Goal: Information Seeking & Learning: Check status

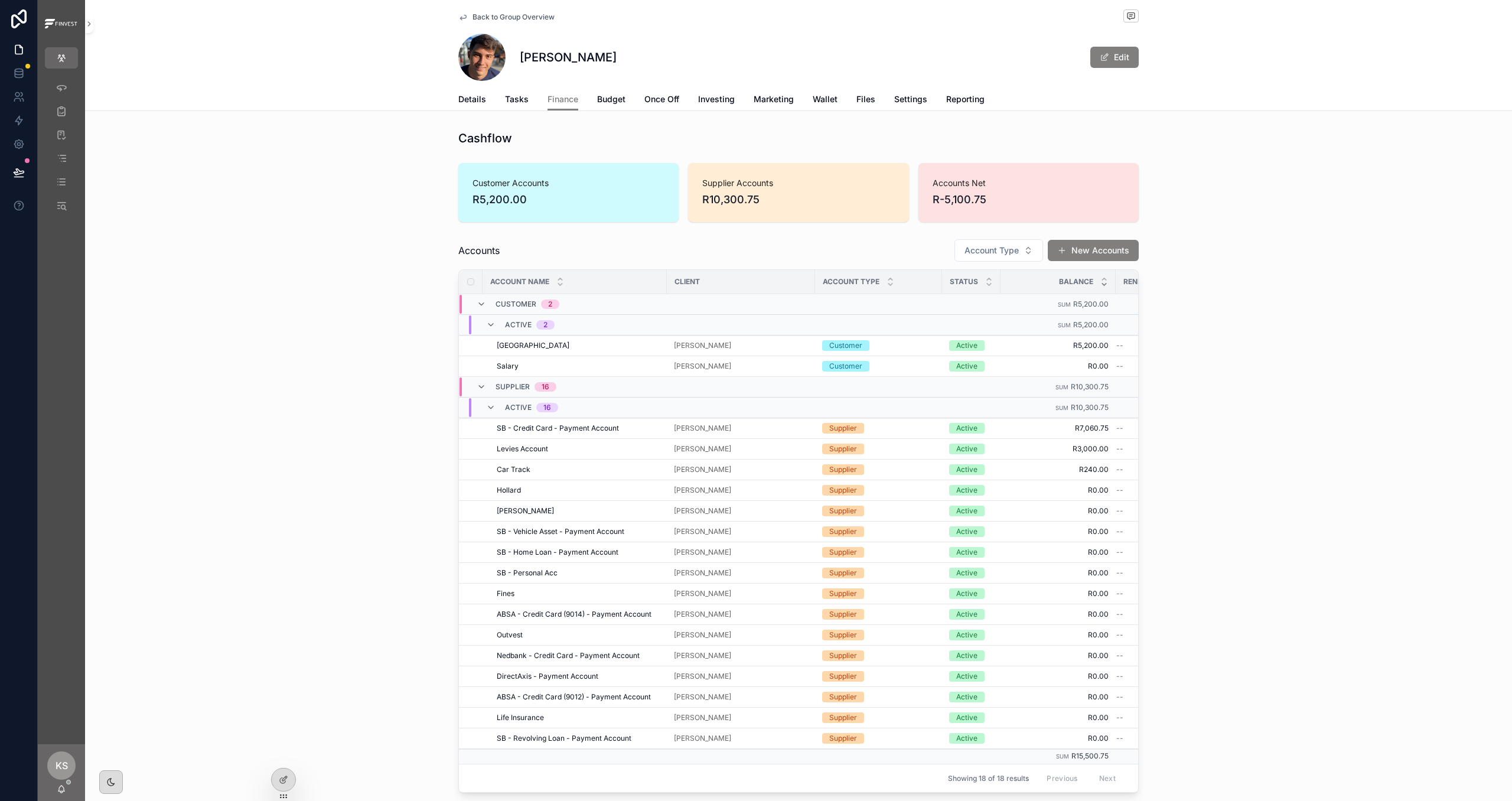
click at [515, 18] on span "Back to Group Overview" at bounding box center [513, 17] width 82 height 9
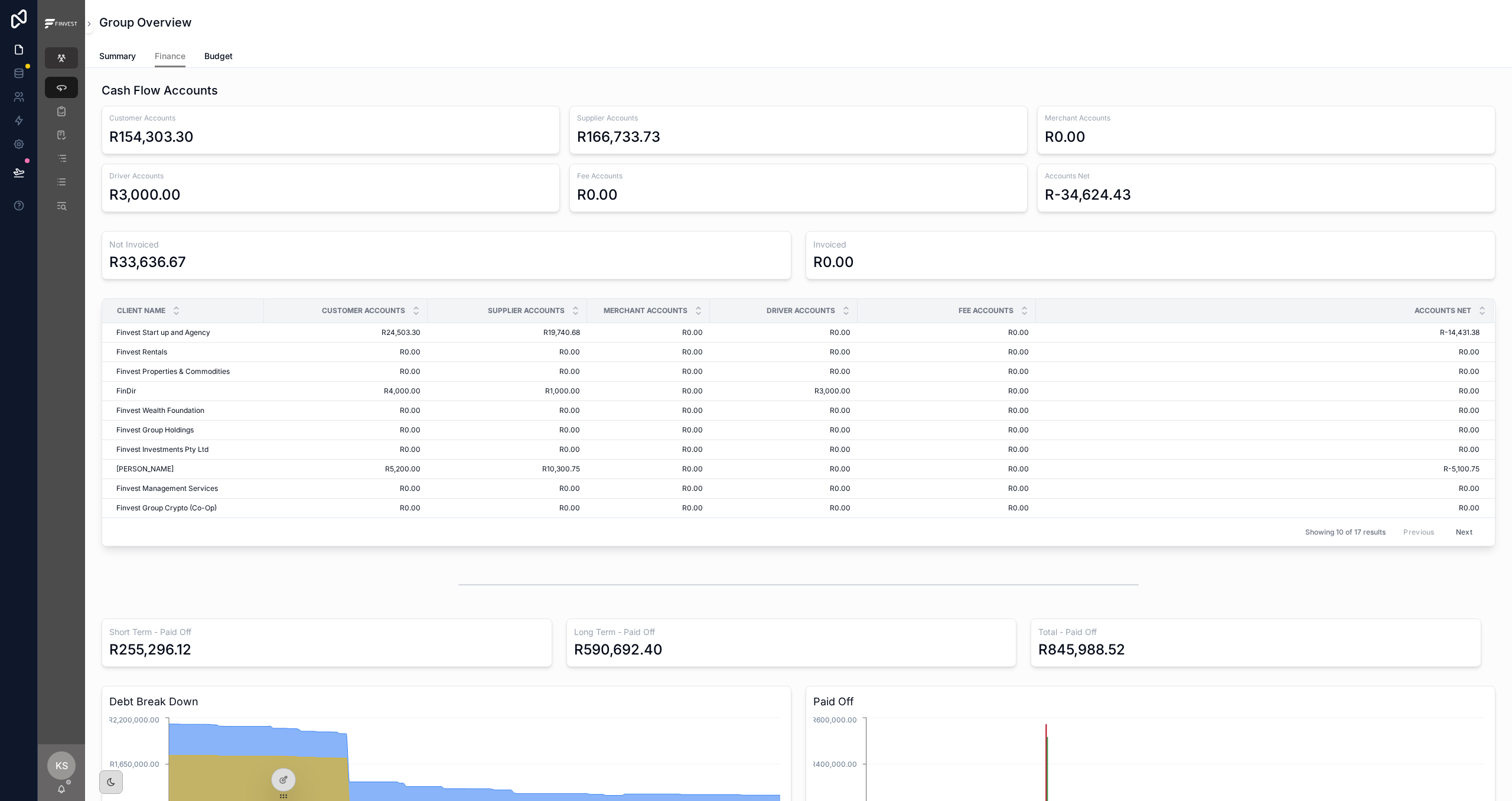
click at [68, 55] on button "scrollable content" at bounding box center [61, 58] width 33 height 22
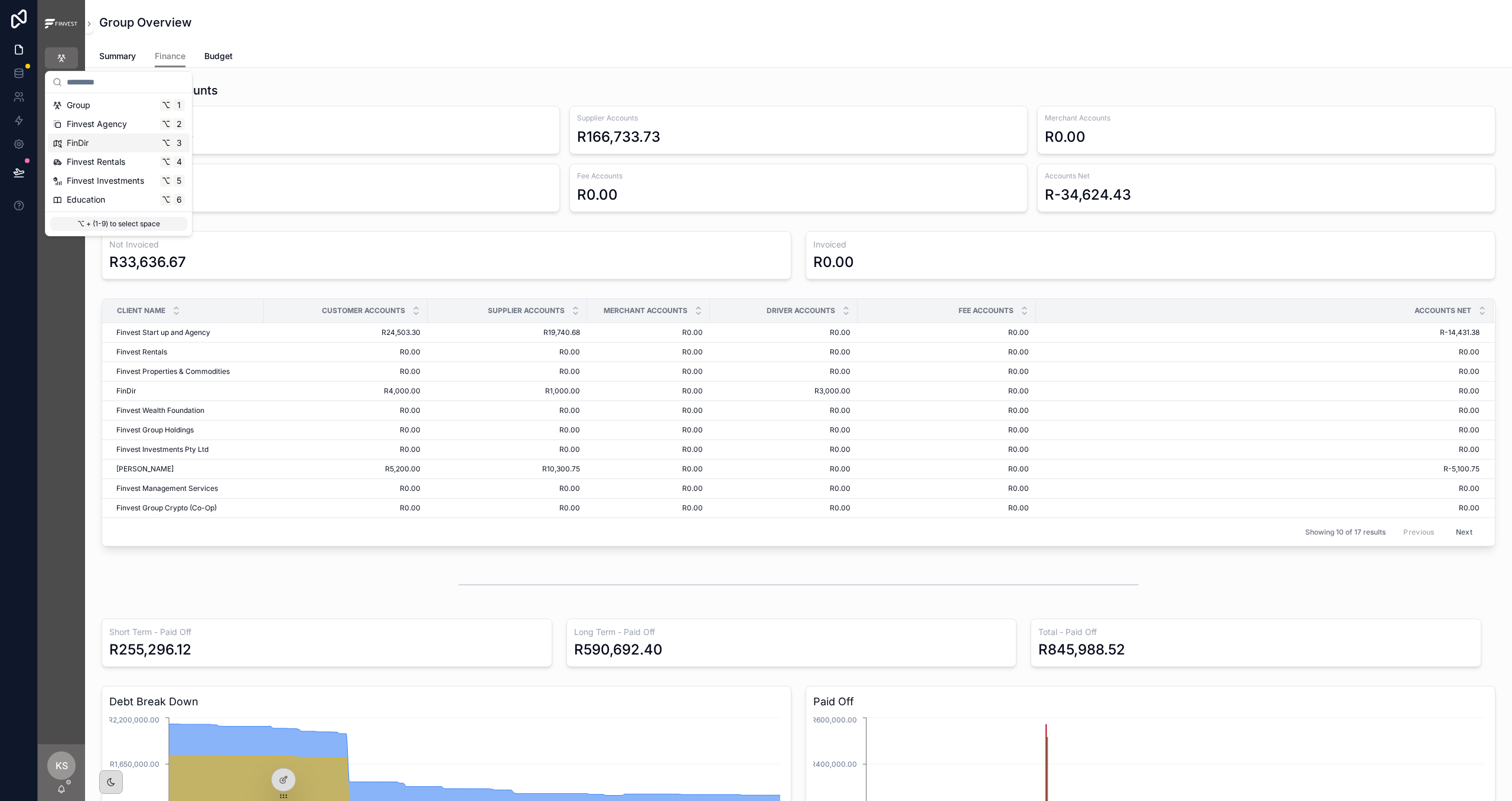
click at [89, 145] on div "FinDir ⌥ 3" at bounding box center [118, 143] width 132 height 12
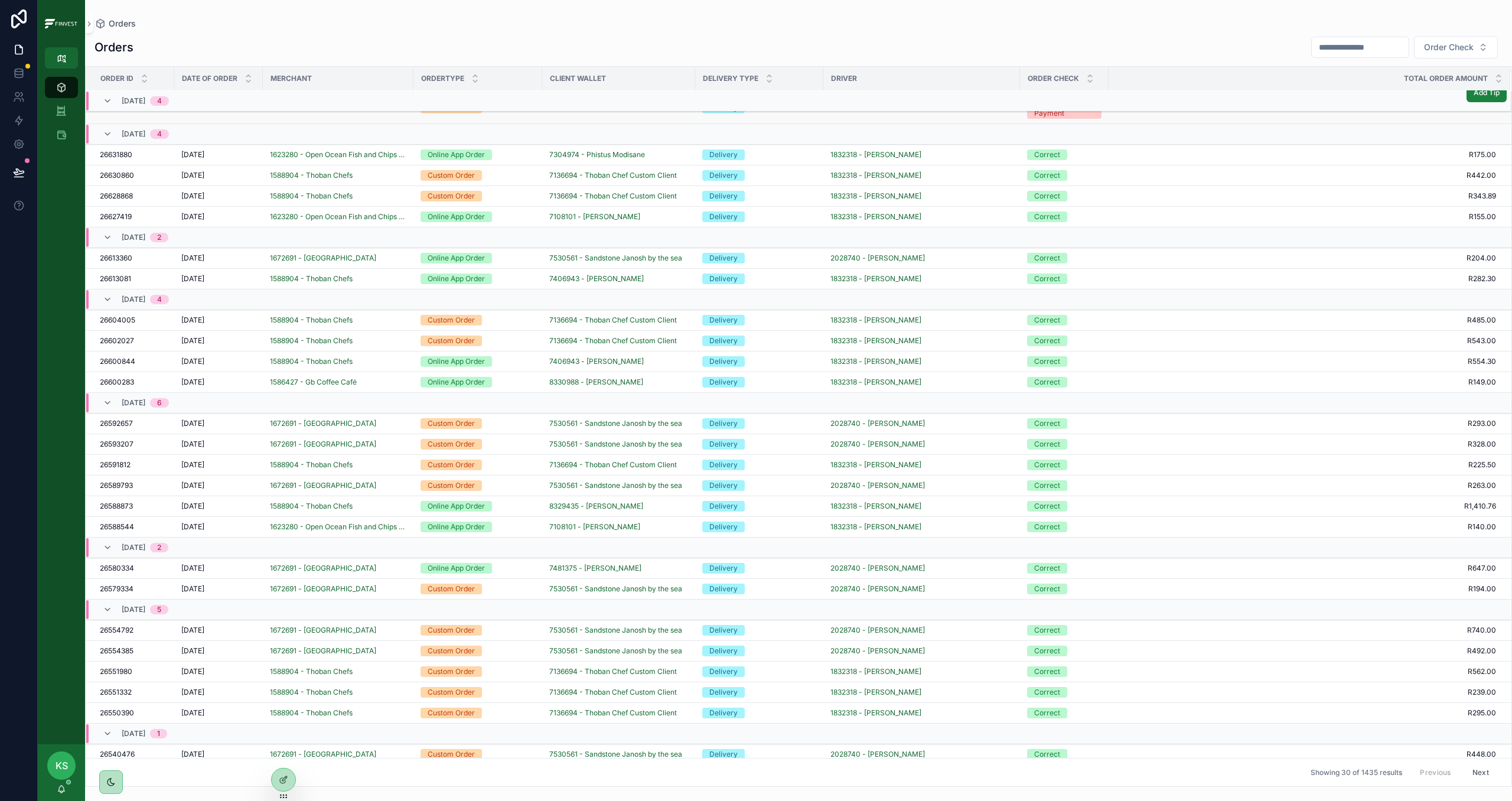
scroll to position [178, 0]
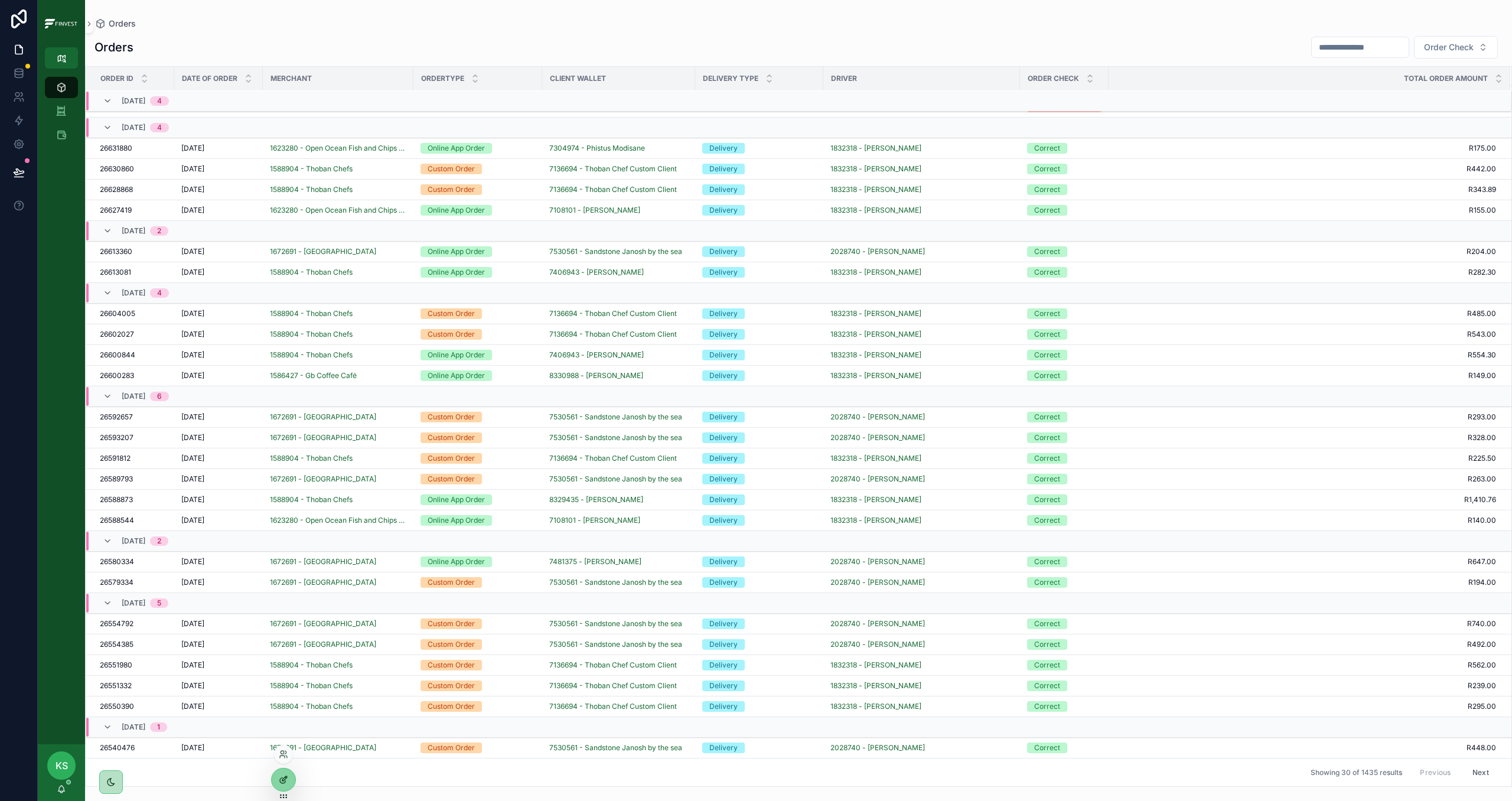
click at [279, 776] on icon at bounding box center [284, 779] width 9 height 9
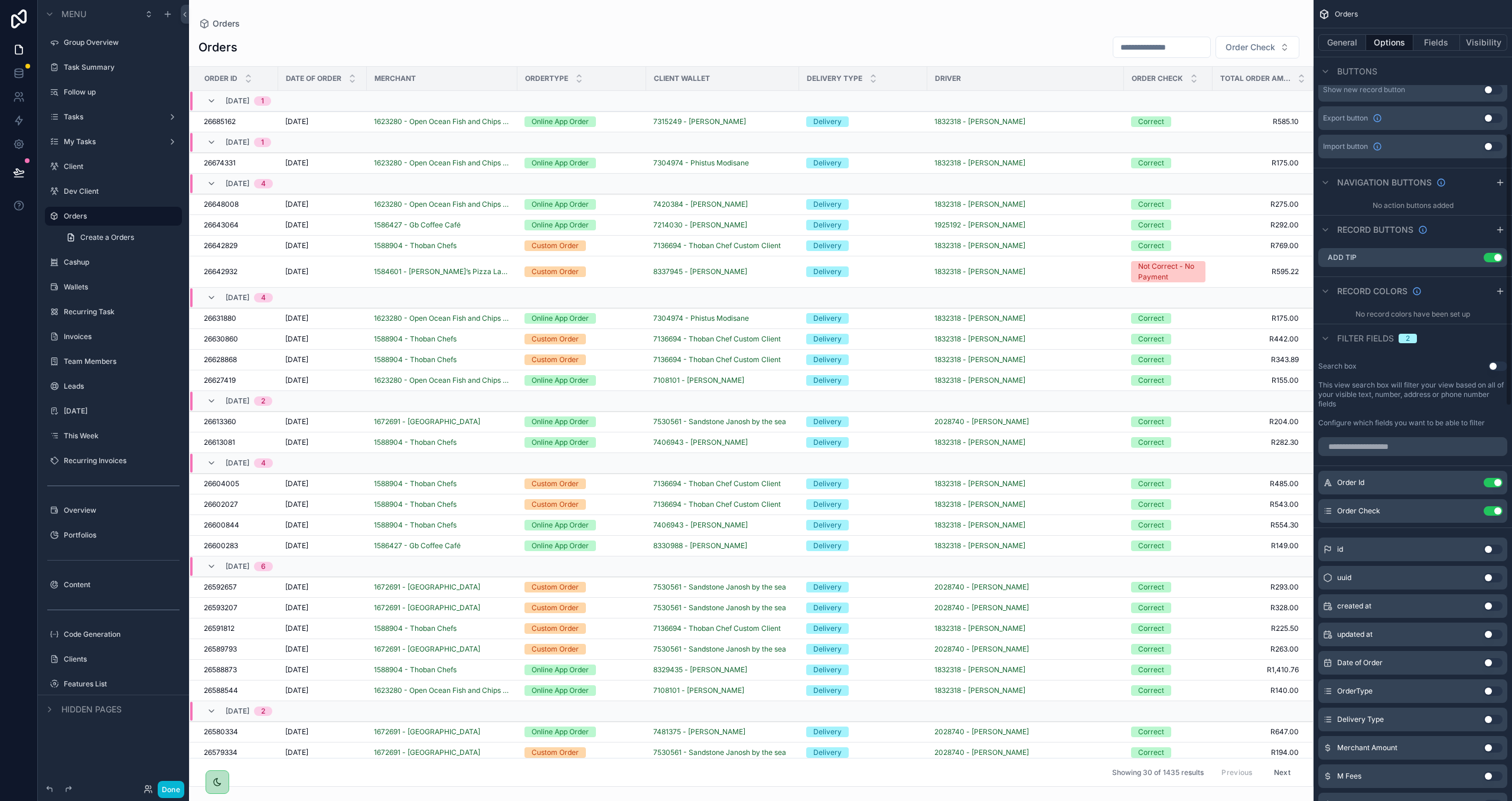
scroll to position [388, 0]
click at [1409, 450] on input "scrollable content" at bounding box center [1413, 447] width 189 height 19
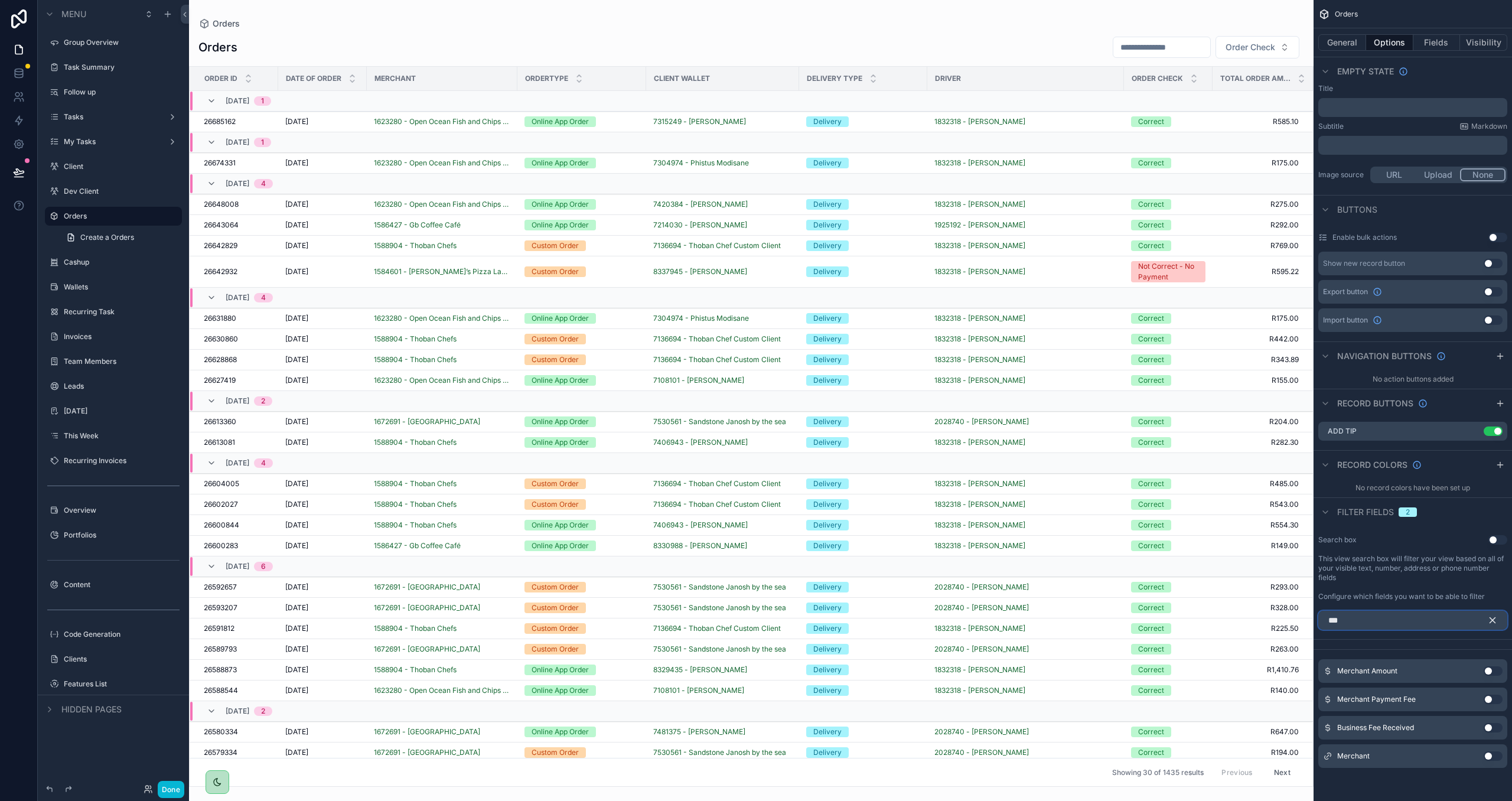
type input "***"
click at [1489, 753] on button "Use setting" at bounding box center [1493, 756] width 19 height 9
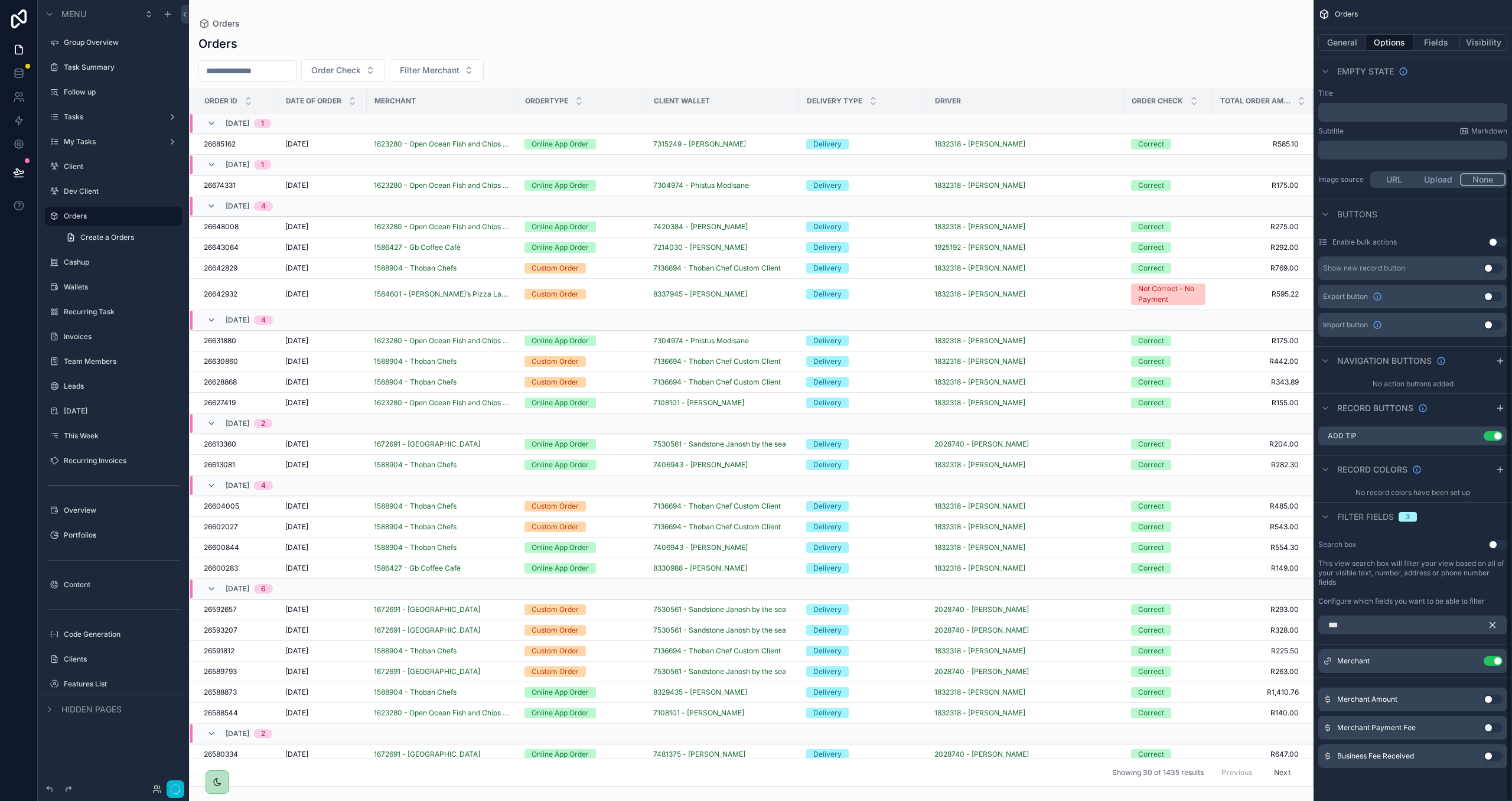
scroll to position [212, 0]
click at [151, 797] on div "Done" at bounding box center [161, 788] width 47 height 17
click at [164, 793] on button "Done" at bounding box center [171, 788] width 26 height 17
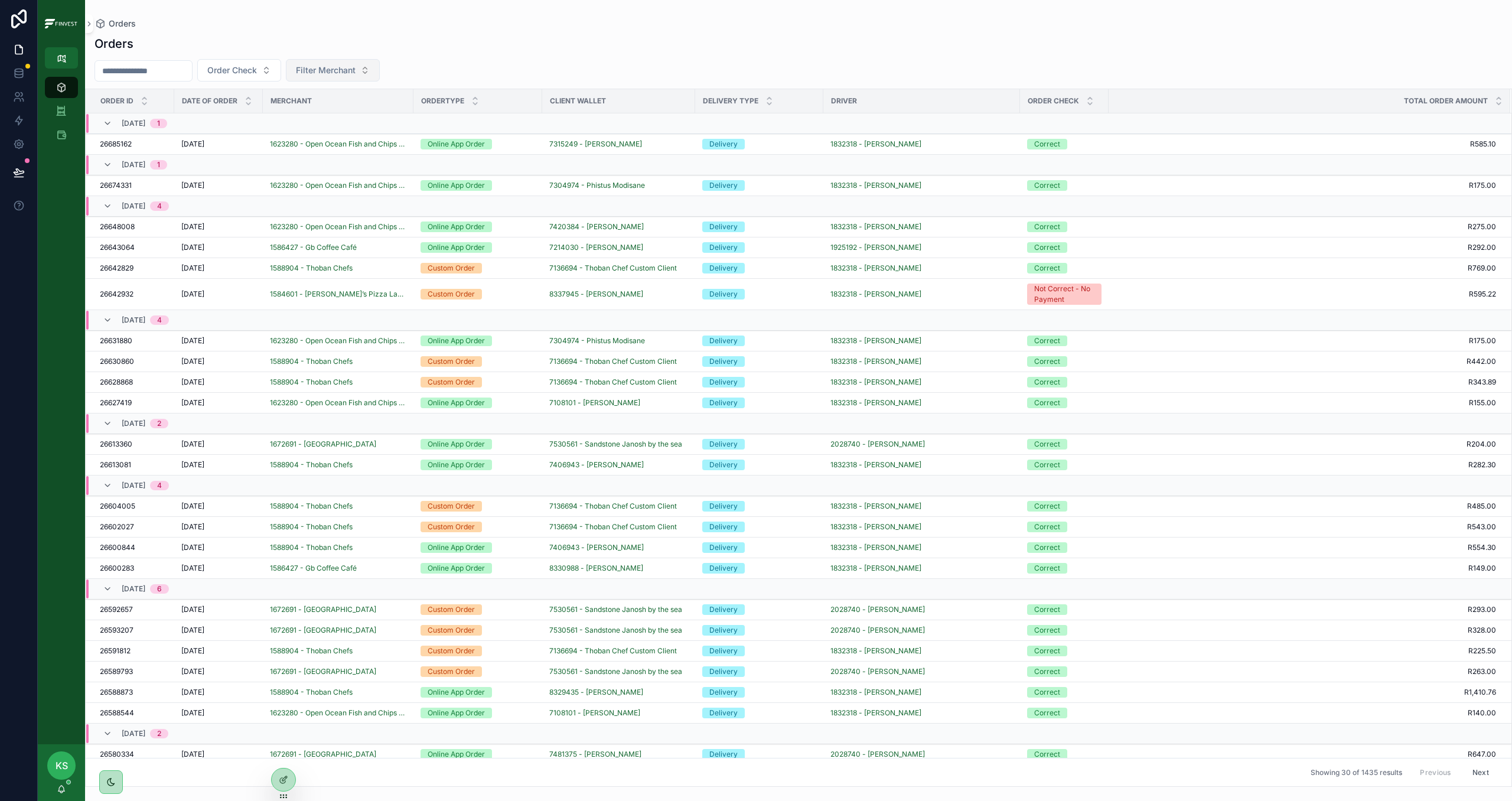
click at [356, 66] on span "Filter Merchant" at bounding box center [326, 70] width 60 height 12
type input "****"
click at [345, 113] on span "1623280 - Open Ocean Fish and Chips Langabaan" at bounding box center [342, 118] width 118 height 12
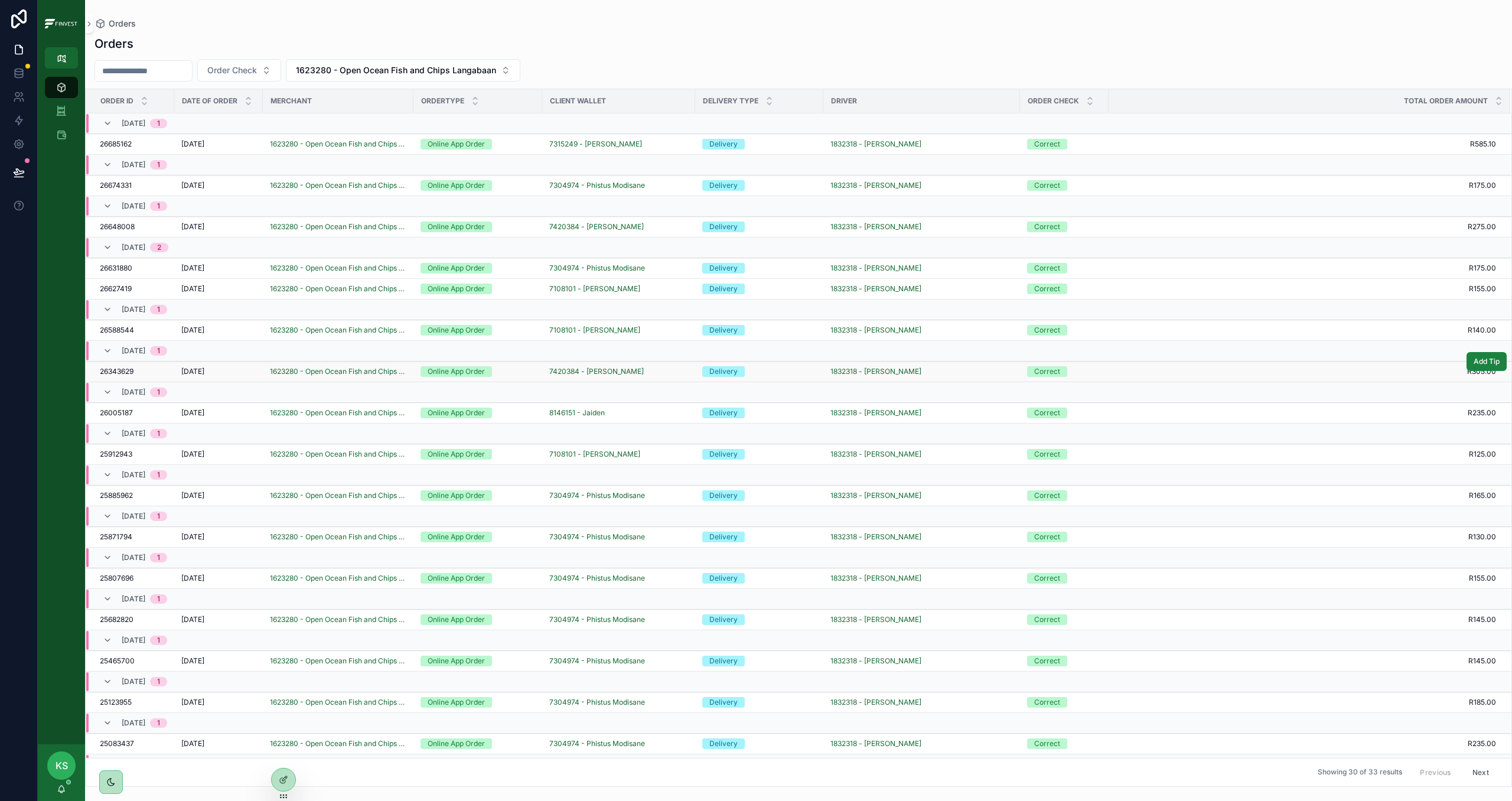
click at [241, 373] on div "[DATE] [DATE]" at bounding box center [219, 371] width 74 height 9
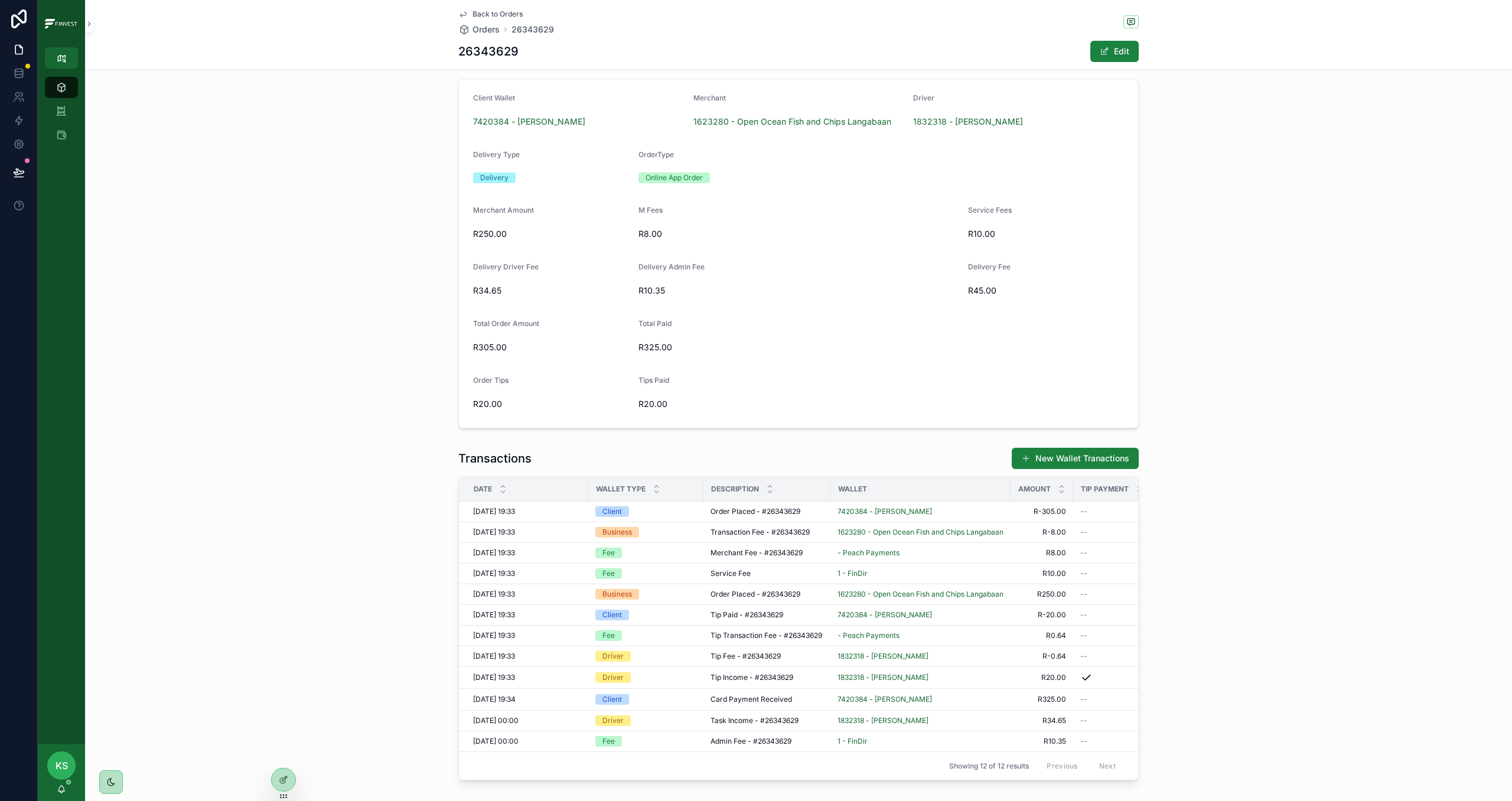
scroll to position [100, 0]
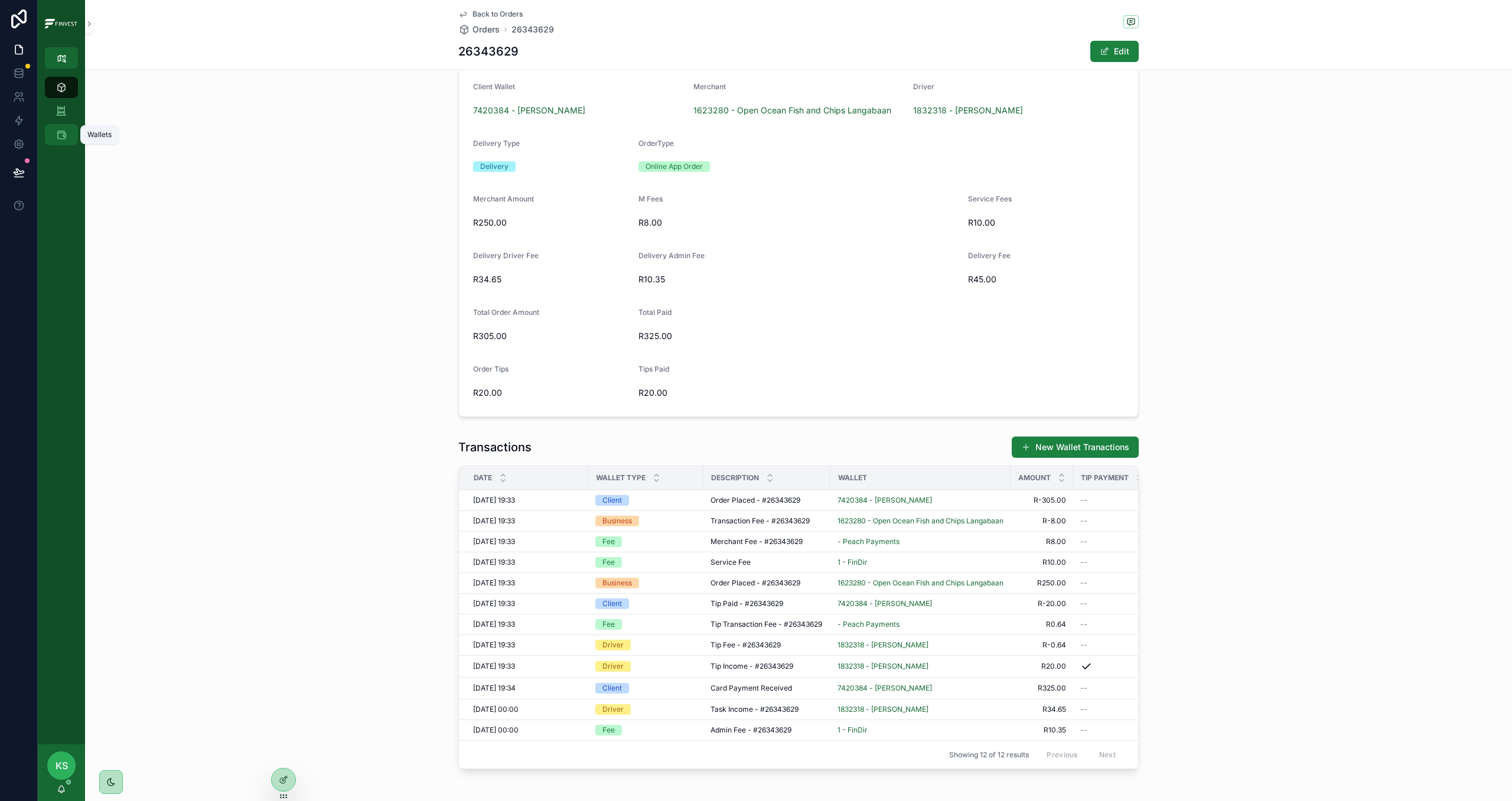
click at [57, 133] on icon "scrollable content" at bounding box center [61, 135] width 12 height 12
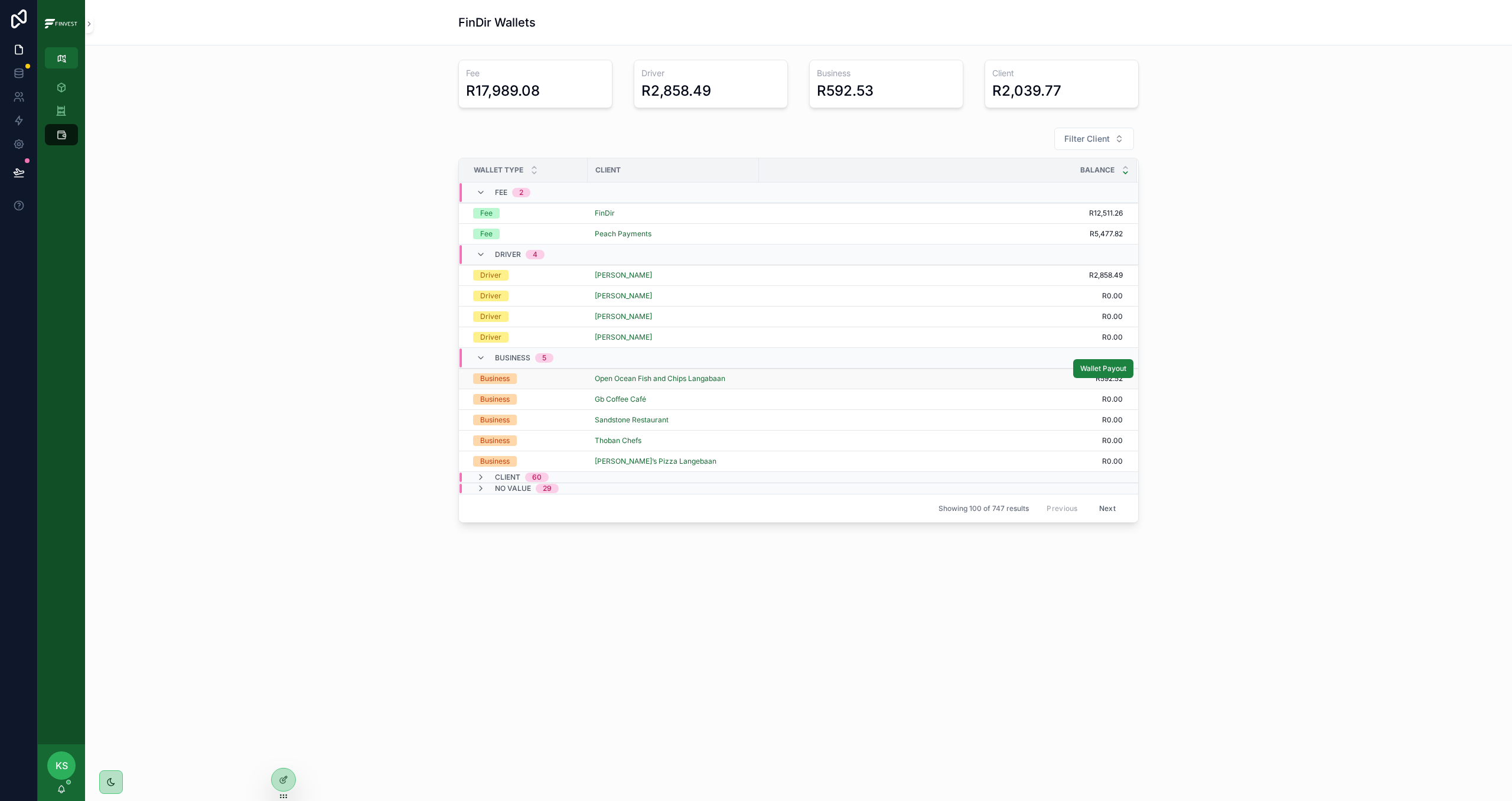
click at [969, 381] on span "R592.52" at bounding box center [941, 378] width 363 height 9
